Goal: Task Accomplishment & Management: Manage account settings

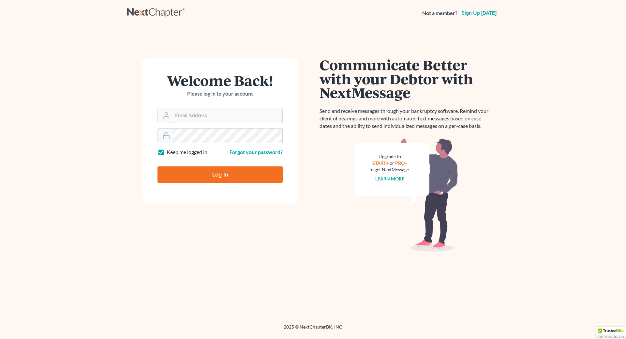
type input "[EMAIL_ADDRESS][DOMAIN_NAME]"
click at [233, 179] on input "Log In" at bounding box center [220, 174] width 125 height 16
type input "Thinking..."
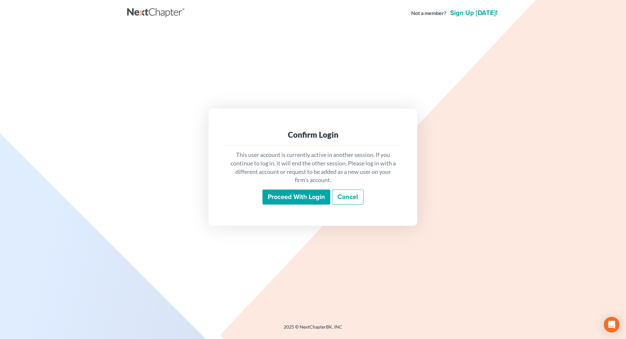
click at [293, 192] on input "Proceed with login" at bounding box center [297, 197] width 68 height 15
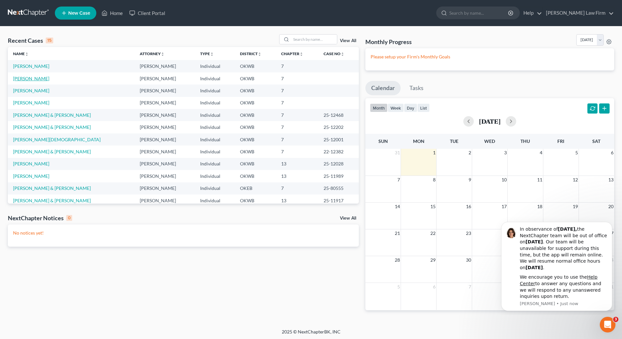
click at [28, 80] on link "Stevens, Tammy" at bounding box center [31, 79] width 36 height 6
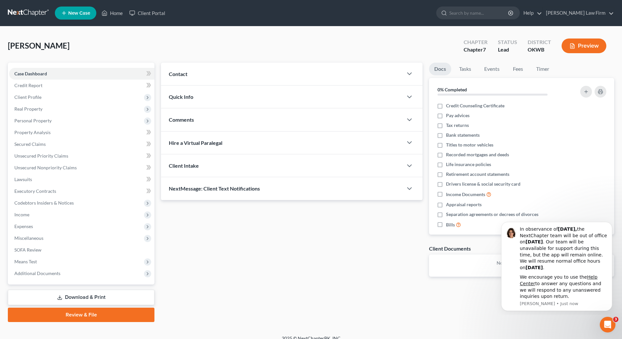
click at [113, 299] on link "Download & Print" at bounding box center [81, 297] width 146 height 15
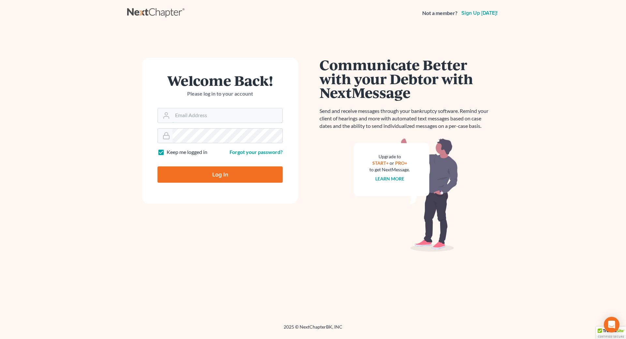
type input "[EMAIL_ADDRESS][DOMAIN_NAME]"
click at [205, 177] on input "Log In" at bounding box center [220, 174] width 125 height 16
type input "Thinking..."
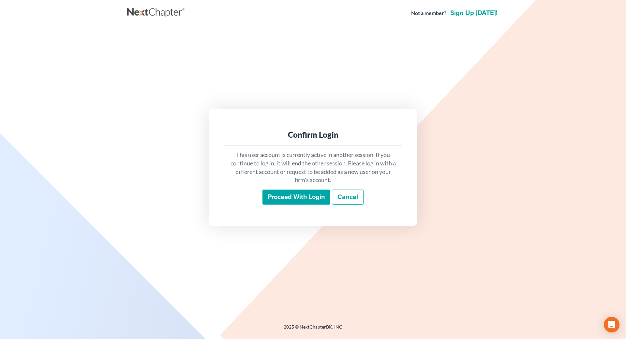
click at [299, 197] on input "Proceed with login" at bounding box center [297, 197] width 68 height 15
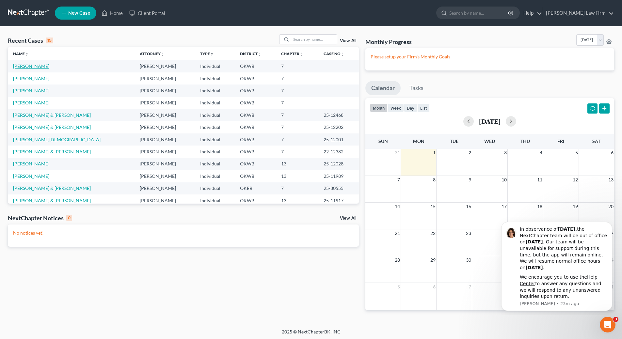
click at [36, 65] on link "[PERSON_NAME]" at bounding box center [31, 66] width 36 height 6
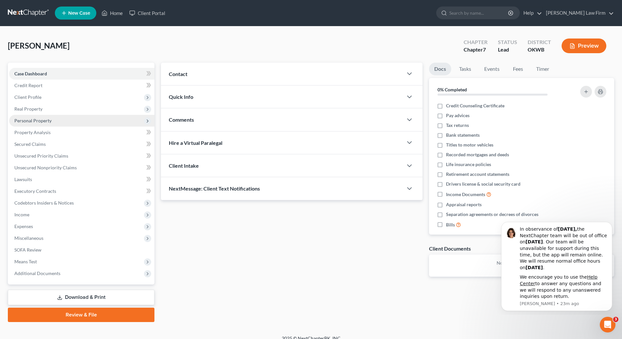
click at [60, 122] on span "Personal Property" at bounding box center [81, 121] width 145 height 12
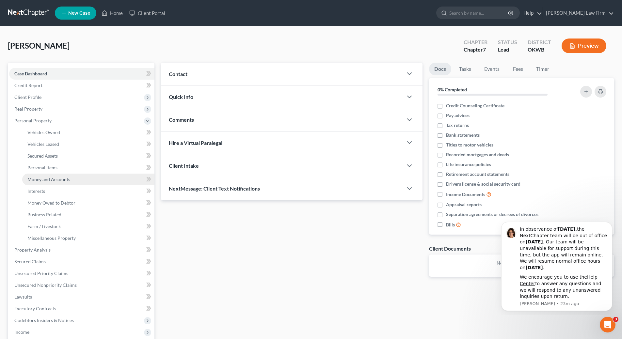
click at [56, 179] on span "Money and Accounts" at bounding box center [48, 180] width 43 height 6
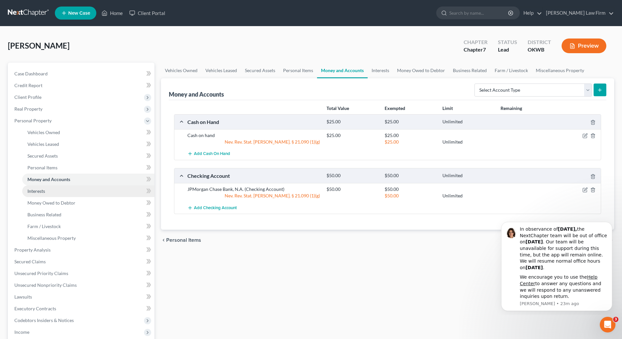
click at [50, 194] on link "Interests" at bounding box center [88, 191] width 132 height 12
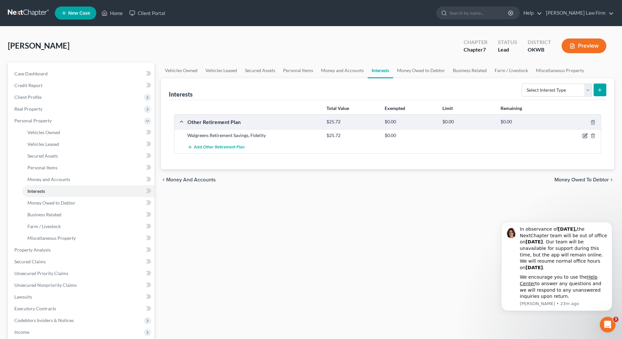
click at [584, 135] on icon "button" at bounding box center [584, 135] width 5 height 5
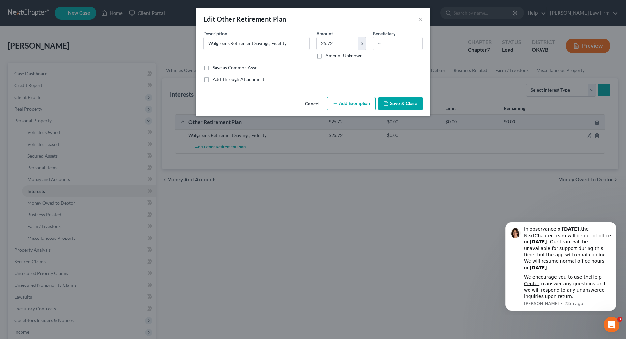
click at [337, 104] on icon "button" at bounding box center [335, 103] width 5 height 5
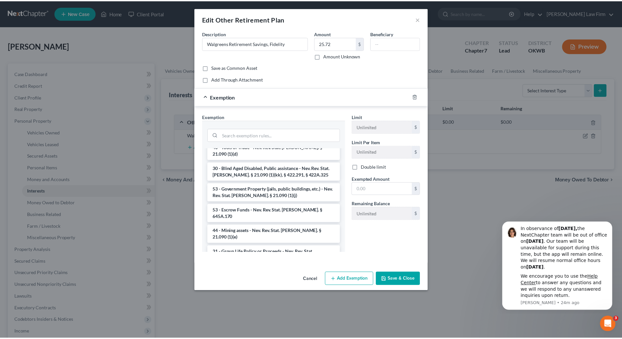
scroll to position [887, 0]
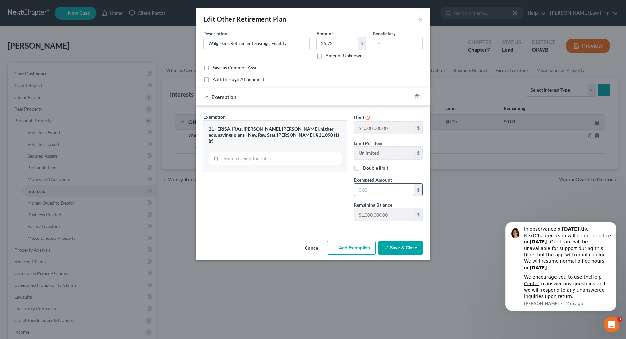
click at [375, 195] on input "text" at bounding box center [384, 190] width 60 height 12
type input "25.72"
click at [401, 249] on button "Save & Close" at bounding box center [400, 248] width 44 height 14
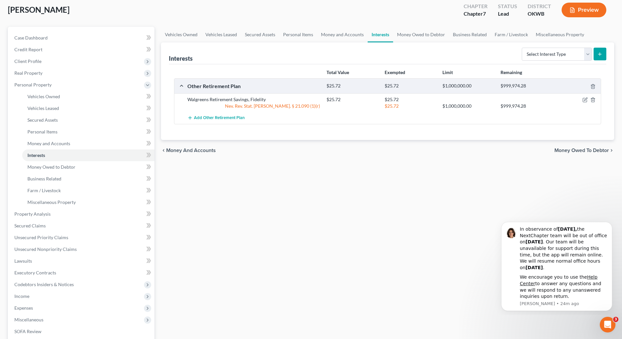
scroll to position [125, 0]
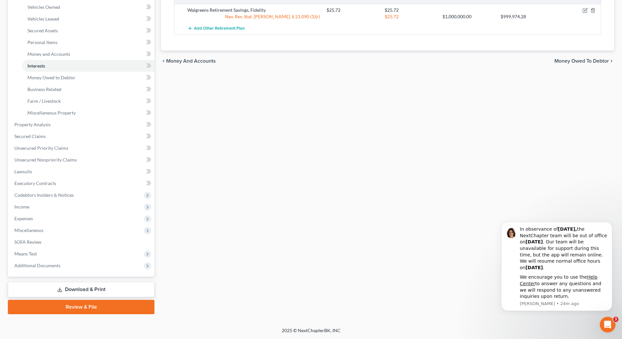
click at [86, 291] on link "Download & Print" at bounding box center [81, 289] width 146 height 15
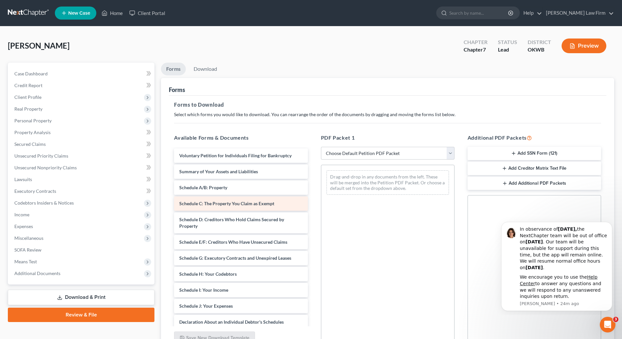
click at [264, 203] on span "Schedule C: The Property You Claim as Exempt" at bounding box center [226, 204] width 95 height 6
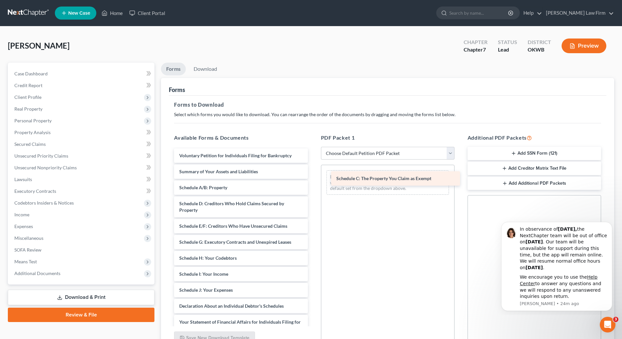
drag, startPoint x: 264, startPoint y: 203, endPoint x: 417, endPoint y: 177, distance: 155.4
click at [313, 177] on div "Schedule C: The Property You Claim as Exempt Voluntary Petition for Individuals…" at bounding box center [241, 296] width 144 height 296
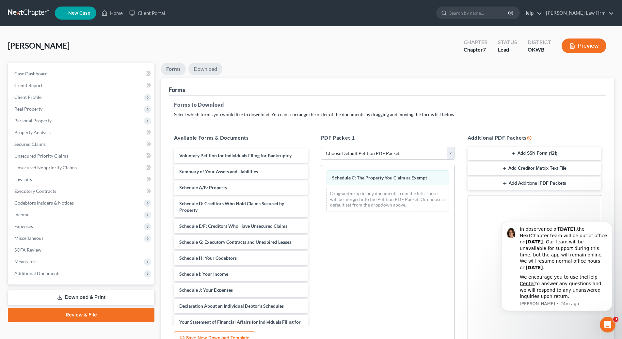
click at [207, 68] on link "Download" at bounding box center [205, 69] width 34 height 13
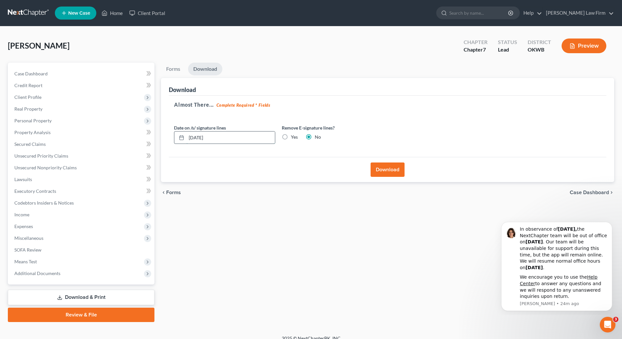
click at [225, 140] on input "[DATE]" at bounding box center [230, 137] width 88 height 12
type input "0"
click at [291, 137] on label "Yes" at bounding box center [294, 137] width 7 height 7
click at [293, 137] on input "Yes" at bounding box center [295, 136] width 4 height 4
radio input "true"
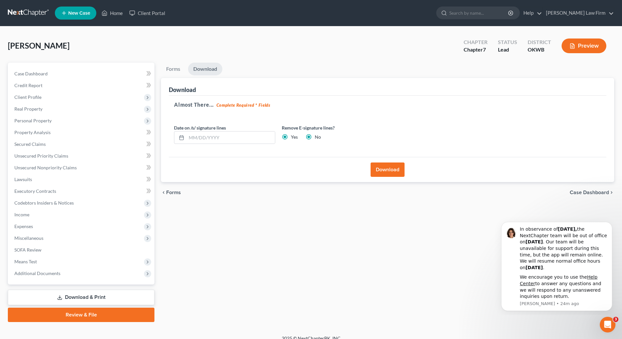
radio input "false"
click at [387, 168] on button "Download" at bounding box center [387, 169] width 34 height 14
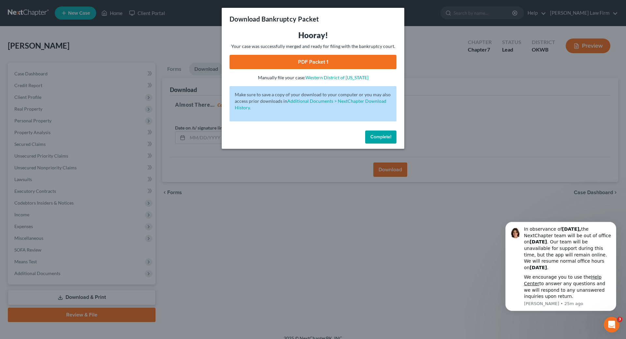
click at [335, 64] on link "PDF Packet 1" at bounding box center [313, 62] width 167 height 14
